Goal: Information Seeking & Learning: Learn about a topic

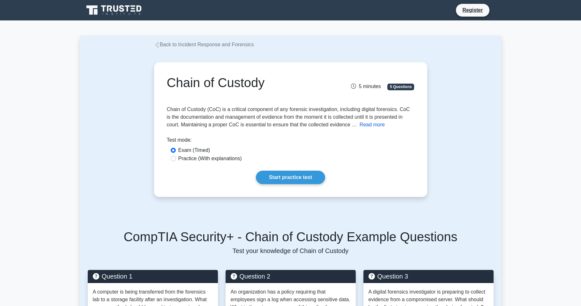
click at [378, 125] on button "Read more" at bounding box center [372, 125] width 25 height 8
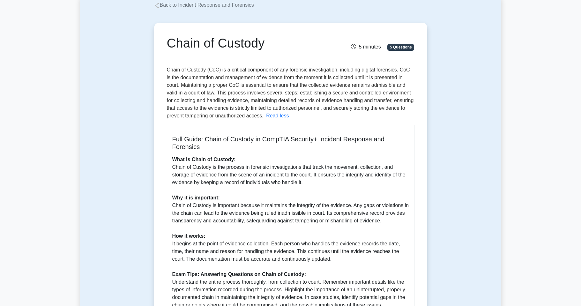
scroll to position [64, 0]
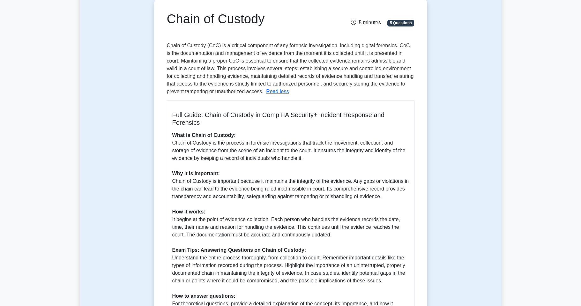
click at [372, 142] on p "What is Chain of Custody: Chain of Custody is the process in forensic investiga…" at bounding box center [290, 231] width 237 height 199
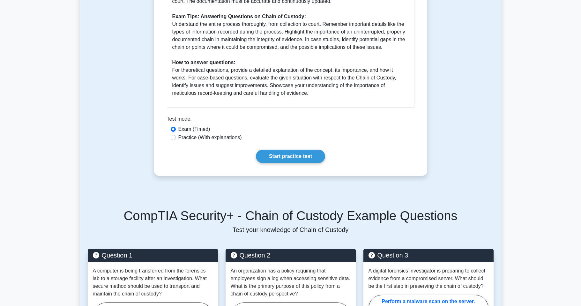
scroll to position [319, 0]
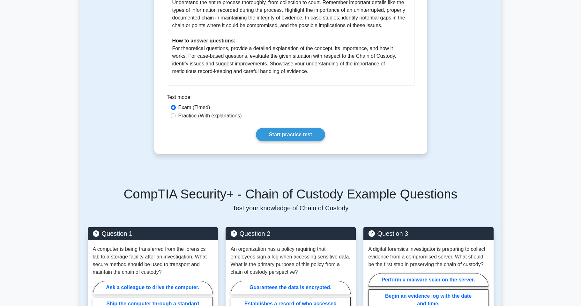
click at [198, 117] on label "Practice (With explanations)" at bounding box center [210, 116] width 64 height 8
click at [176, 117] on input "Practice (With explanations)" at bounding box center [173, 115] width 5 height 5
radio input "true"
click at [192, 107] on label "Exam (Timed)" at bounding box center [194, 108] width 32 height 8
click at [176, 107] on input "Exam (Timed)" at bounding box center [173, 107] width 5 height 5
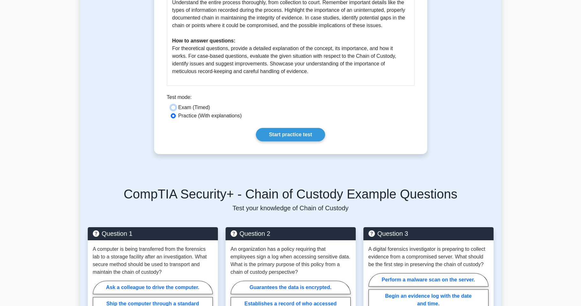
radio input "true"
click at [266, 134] on link "Start practice test" at bounding box center [290, 134] width 69 height 13
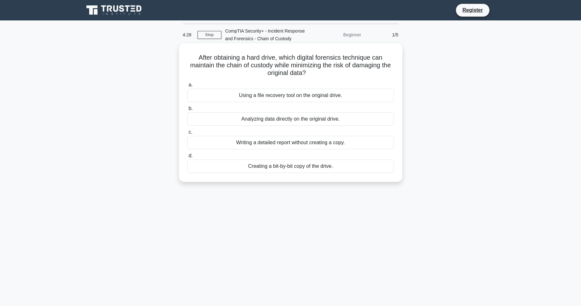
click at [316, 96] on div "Using a file recovery tool on the original drive." at bounding box center [290, 95] width 207 height 13
click at [187, 87] on input "a. Using a file recovery tool on the original drive." at bounding box center [187, 85] width 0 height 4
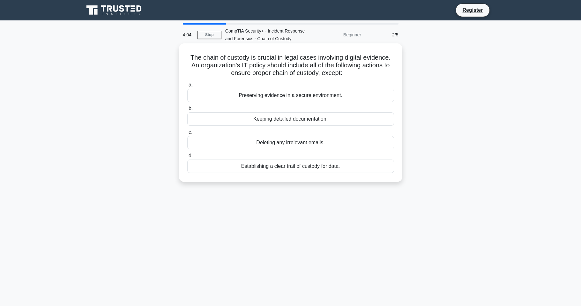
click at [304, 143] on div "Deleting any irrelevant emails." at bounding box center [290, 142] width 207 height 13
click at [187, 134] on input "c. Deleting any irrelevant emails." at bounding box center [187, 132] width 0 height 4
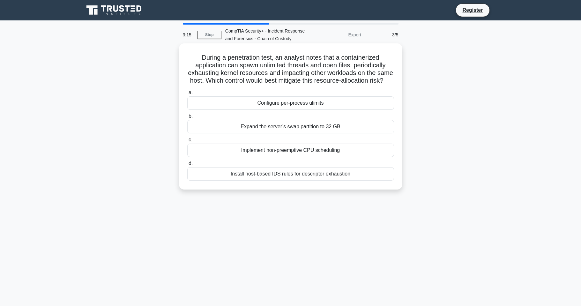
click at [304, 110] on div "Configure per-process ulimits" at bounding box center [290, 102] width 207 height 13
click at [187, 95] on input "a. Configure per-process ulimits" at bounding box center [187, 93] width 0 height 4
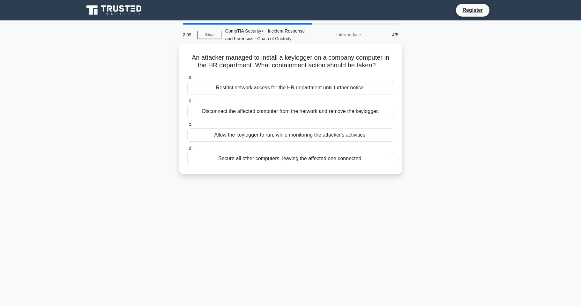
click at [280, 114] on div "Disconnect the affected computer from the network and remove the keylogger." at bounding box center [290, 111] width 207 height 13
click at [187, 103] on input "b. Disconnect the affected computer from the network and remove the keylogger." at bounding box center [187, 101] width 0 height 4
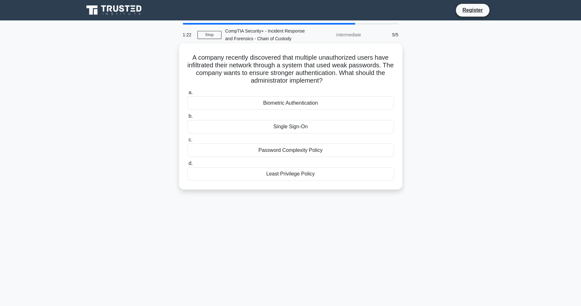
click at [292, 126] on div "Single Sign-On" at bounding box center [290, 126] width 207 height 13
click at [187, 118] on input "b. Single Sign-On" at bounding box center [187, 116] width 0 height 4
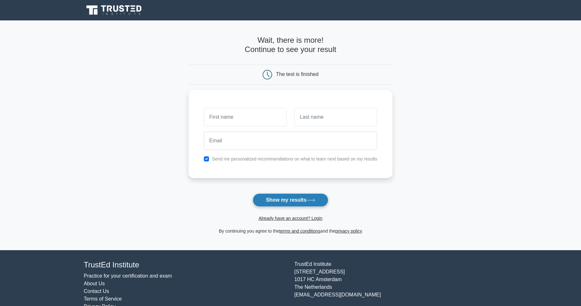
click at [269, 198] on button "Show my results" at bounding box center [290, 199] width 75 height 13
type input "cvd"
click at [319, 119] on input "text" at bounding box center [336, 115] width 83 height 19
type input "dfd"
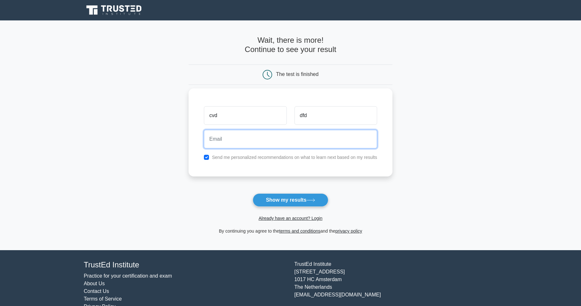
click at [254, 137] on input "email" at bounding box center [290, 139] width 173 height 19
click at [255, 137] on input "a" at bounding box center [290, 139] width 173 height 19
type input "adad@gmail.com"
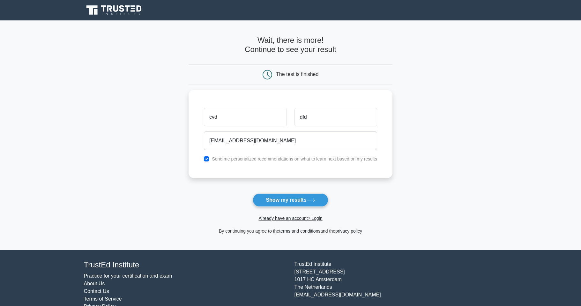
click at [274, 200] on button "Show my results" at bounding box center [290, 199] width 75 height 13
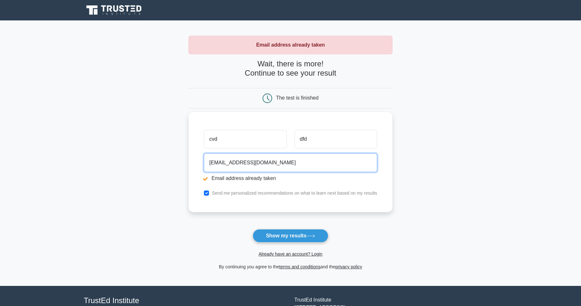
click at [216, 163] on input "adad@gmail.com" at bounding box center [290, 163] width 173 height 19
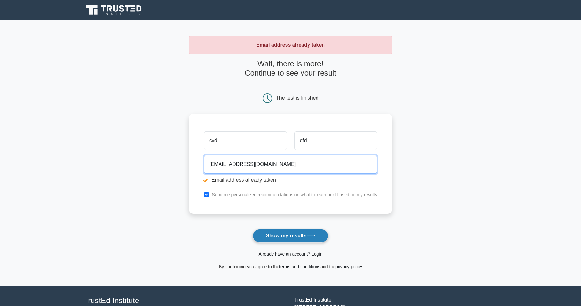
type input "addfdfdfad@gmail.com"
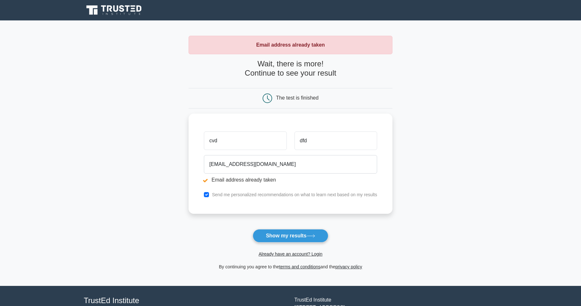
click at [278, 231] on button "Show my results" at bounding box center [290, 235] width 75 height 13
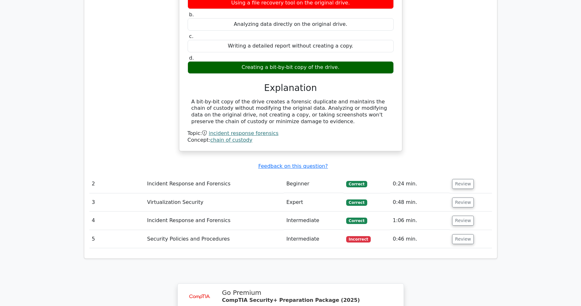
scroll to position [575, 0]
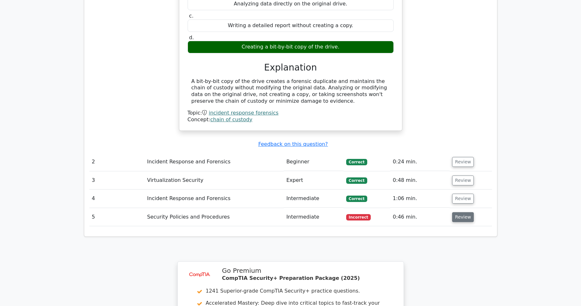
click at [456, 212] on button "Review" at bounding box center [463, 217] width 22 height 10
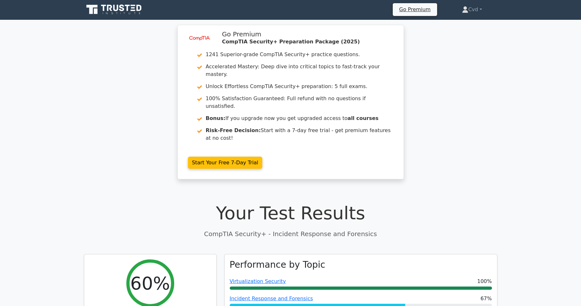
scroll to position [0, 0]
